Goal: Entertainment & Leisure: Consume media (video, audio)

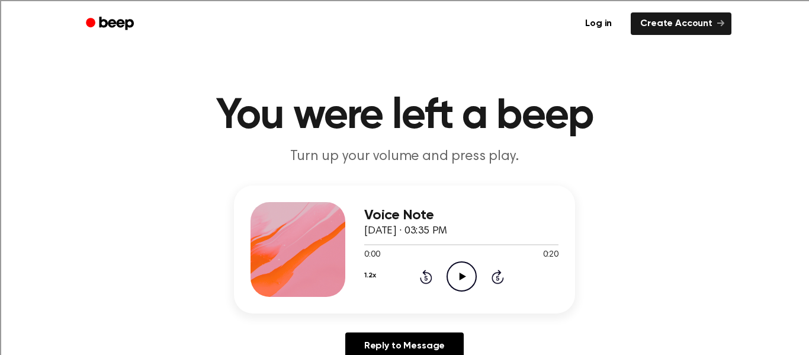
click at [460, 282] on icon "Play Audio" at bounding box center [462, 276] width 30 height 30
click at [470, 268] on icon "Play Audio" at bounding box center [462, 276] width 30 height 30
click at [458, 269] on icon "Play Audio" at bounding box center [462, 276] width 30 height 30
click at [465, 288] on icon "Play Audio" at bounding box center [462, 276] width 30 height 30
click at [460, 277] on icon at bounding box center [462, 276] width 7 height 8
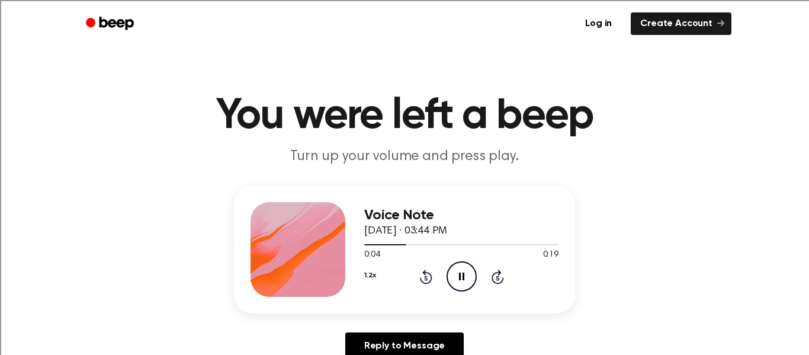
click at [469, 281] on icon "Pause Audio" at bounding box center [462, 276] width 30 height 30
click at [469, 275] on icon "Play Audio" at bounding box center [462, 276] width 30 height 30
click at [455, 276] on icon "Play Audio" at bounding box center [462, 276] width 30 height 30
click at [459, 288] on icon "Play Audio" at bounding box center [462, 276] width 30 height 30
